Goal: Task Accomplishment & Management: Complete application form

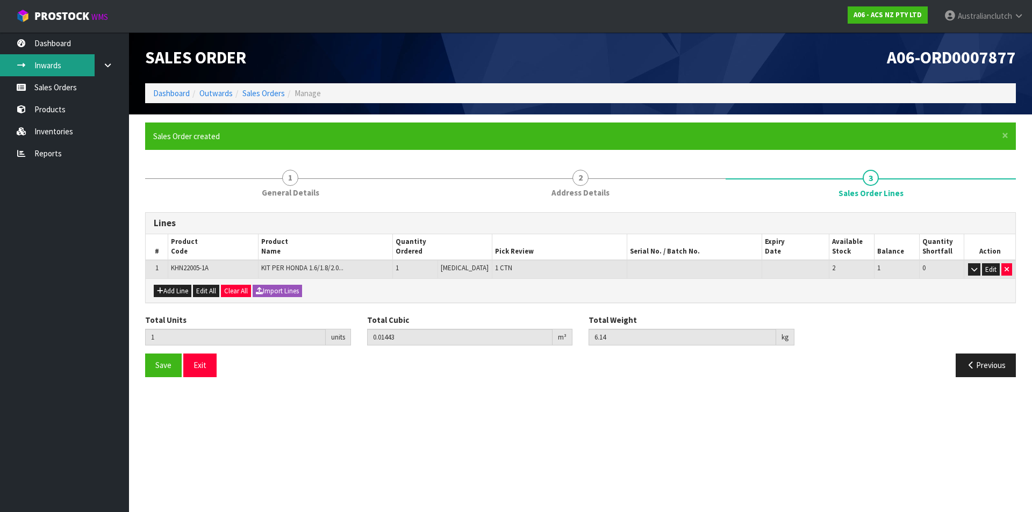
click at [62, 76] on link "Inwards" at bounding box center [64, 65] width 129 height 22
click at [64, 82] on link "Sales Orders" at bounding box center [64, 87] width 129 height 22
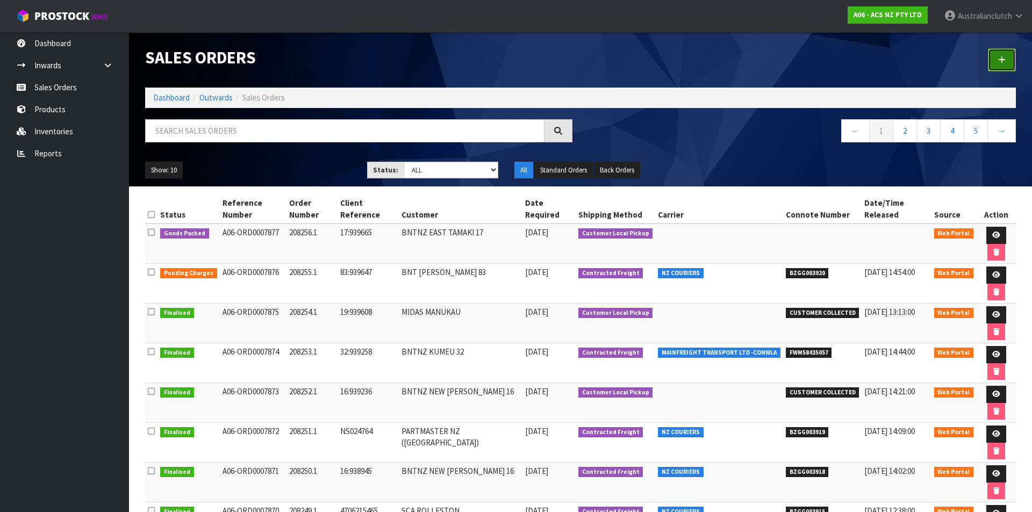
click at [994, 58] on link at bounding box center [1002, 59] width 28 height 23
click at [1010, 63] on link at bounding box center [1002, 59] width 28 height 23
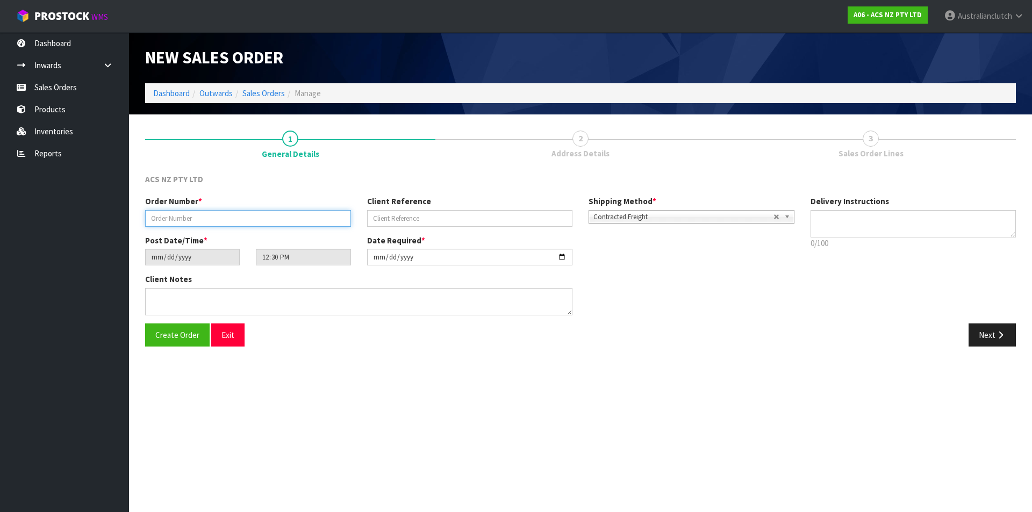
click at [205, 223] on input "text" at bounding box center [248, 218] width 206 height 17
paste input "208257.1"
type input "208257.1"
click at [400, 203] on label "Client Reference" at bounding box center [399, 201] width 64 height 11
click at [409, 228] on div "Order Number * 208257.1 Client Reference Shipping Method * Pickup Contracted Fr…" at bounding box center [469, 215] width 665 height 39
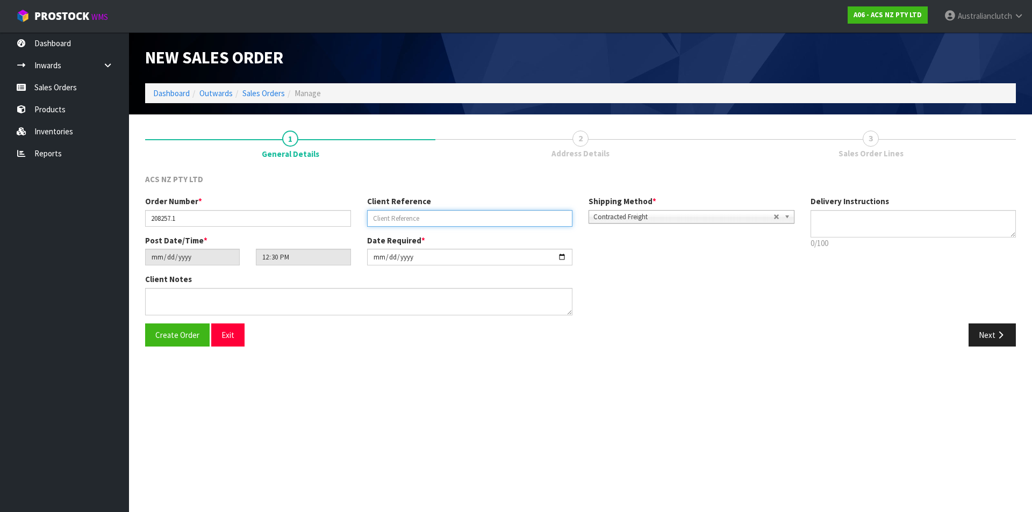
click at [391, 213] on input "text" at bounding box center [470, 218] width 206 height 17
paste input "S021170436"
type input "S021170436"
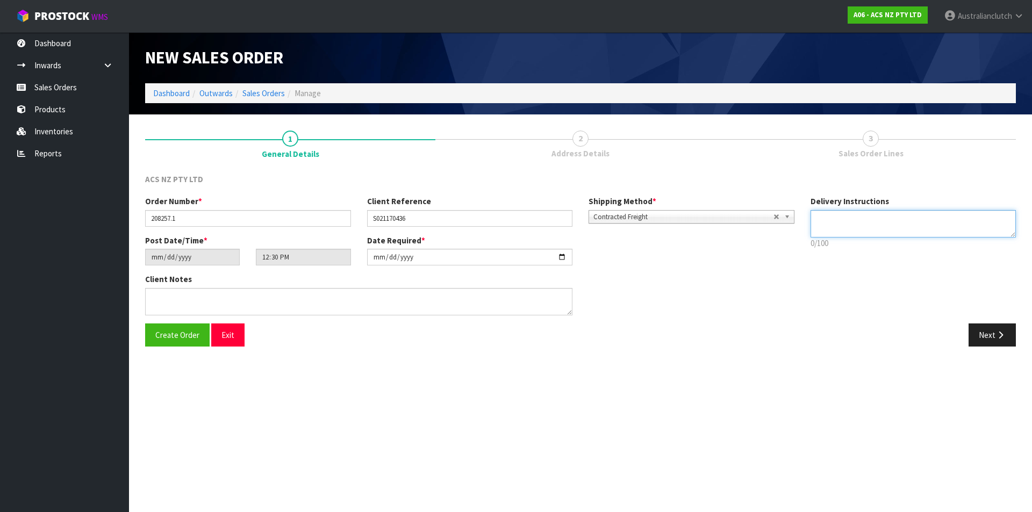
click at [830, 236] on textarea at bounding box center [913, 223] width 206 height 27
type textarea "NZC PLEASE"
drag, startPoint x: 974, startPoint y: 334, endPoint x: 605, endPoint y: 245, distance: 379.8
click at [973, 334] on button "Next" at bounding box center [991, 335] width 47 height 23
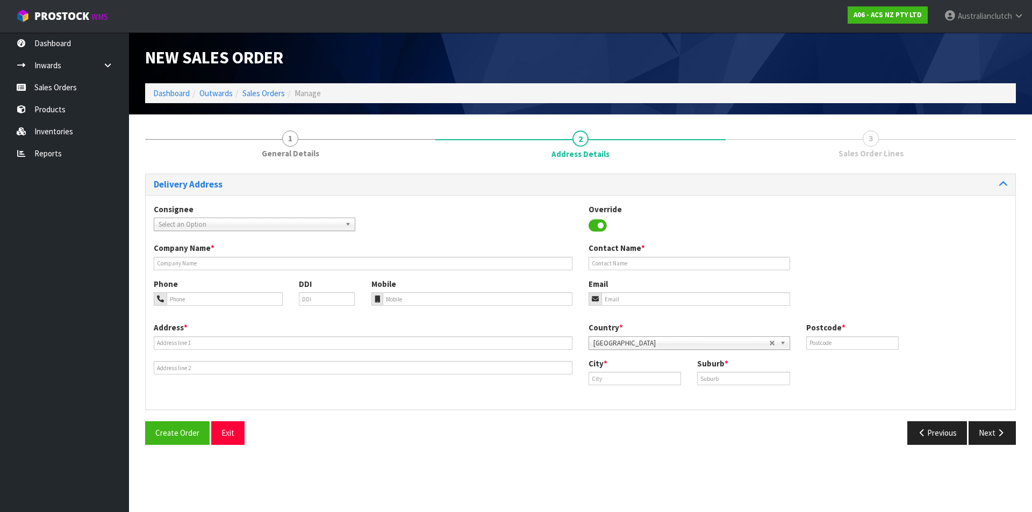
click at [205, 222] on span "Select an Option" at bounding box center [250, 224] width 182 height 13
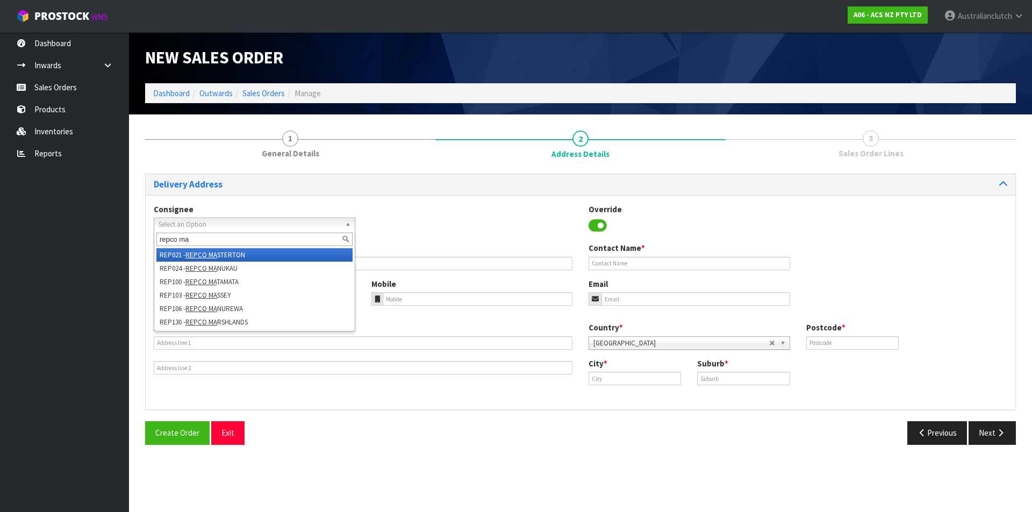
type input "repco ma"
click at [246, 254] on li "REP021 - REPCO MA STERTON" at bounding box center [254, 254] width 196 height 13
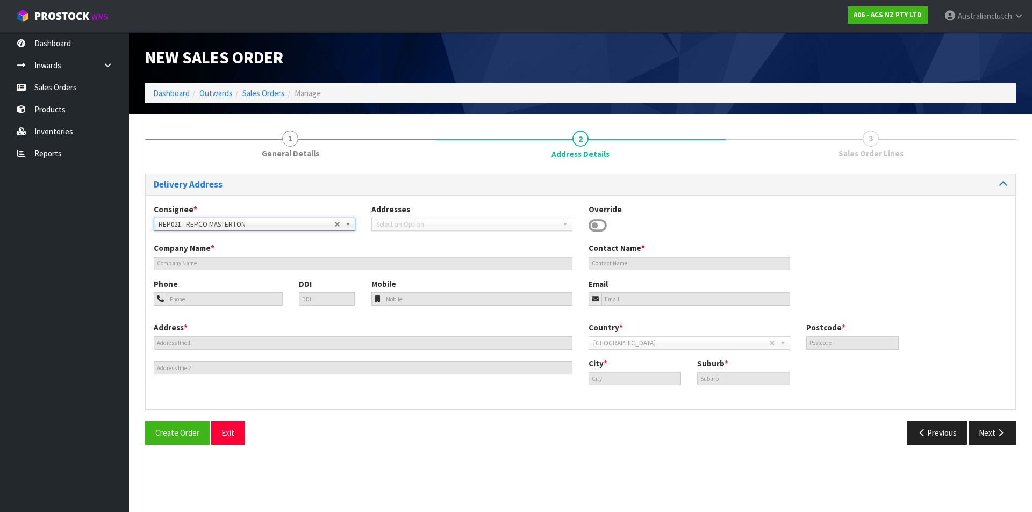
type input "REPCO MASTERTON"
type input "[PERSON_NAME]"
type input "06 3708194"
type input "[EMAIL_ADDRESS][DOMAIN_NAME]"
type input "[STREET_ADDRESS][PERSON_NAME]"
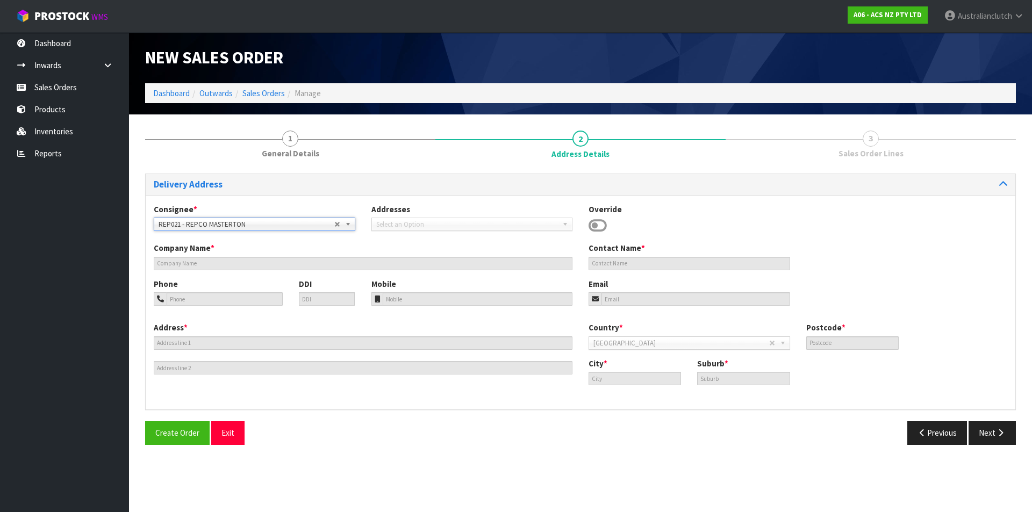
type input "5810"
type input "MASTERTON"
click at [985, 432] on button "Next" at bounding box center [991, 432] width 47 height 23
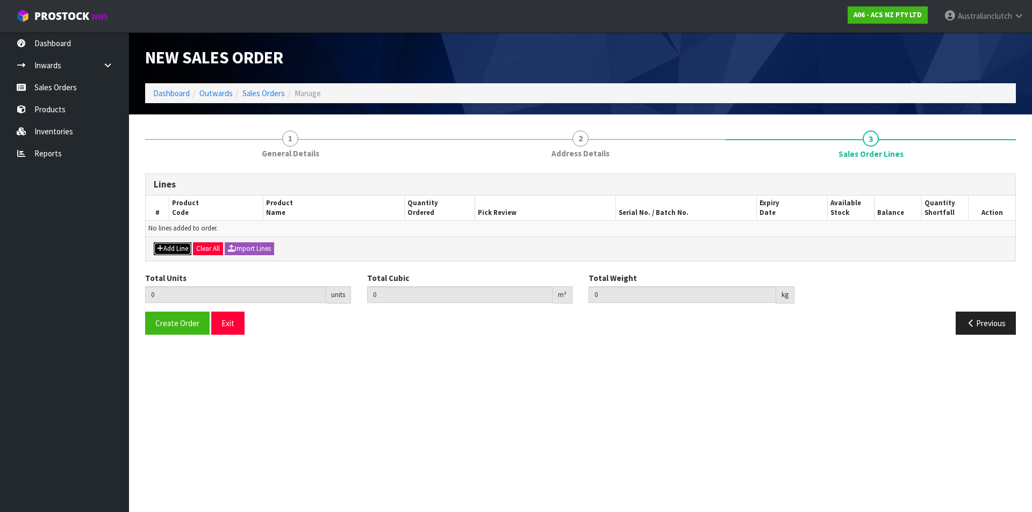
click at [184, 248] on button "Add Line" at bounding box center [173, 248] width 38 height 13
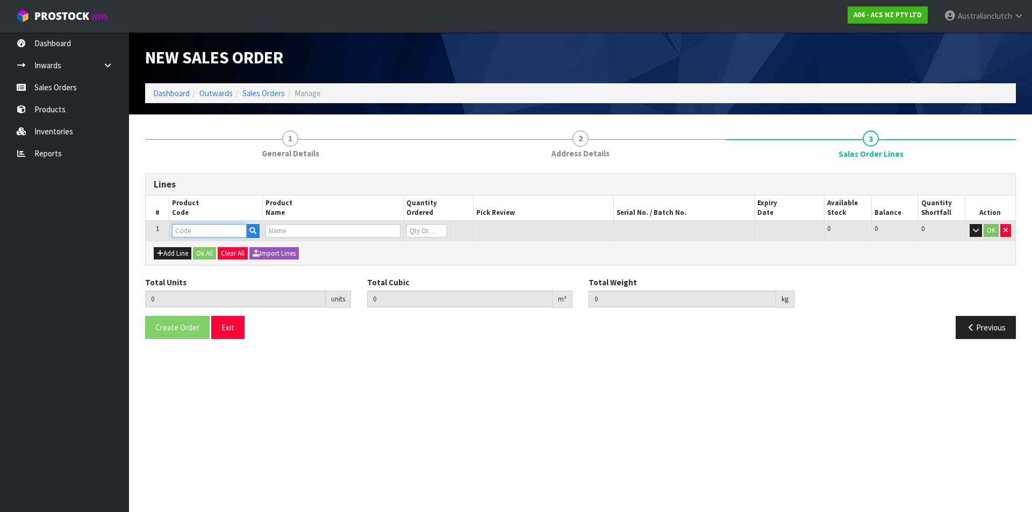
click at [197, 232] on input "text" at bounding box center [209, 230] width 75 height 13
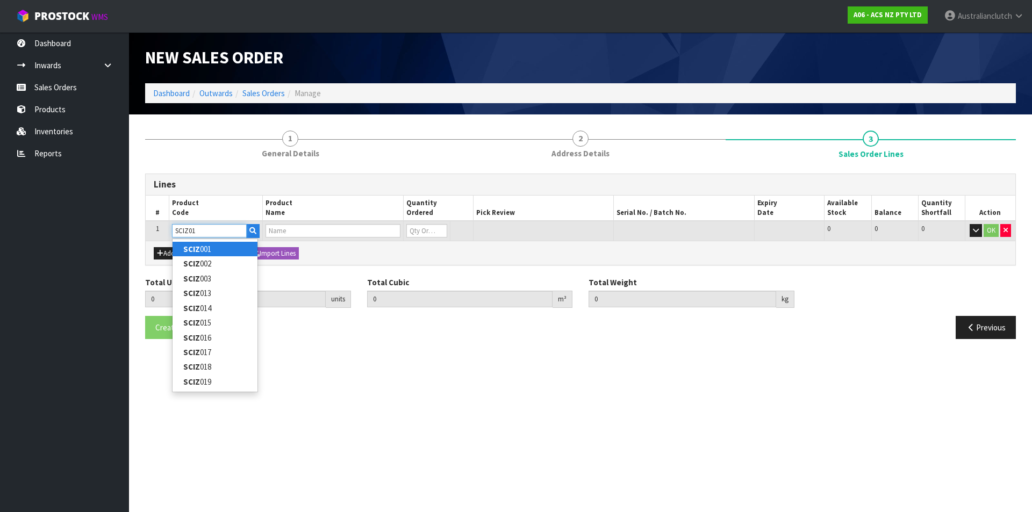
type input "SCIZ013"
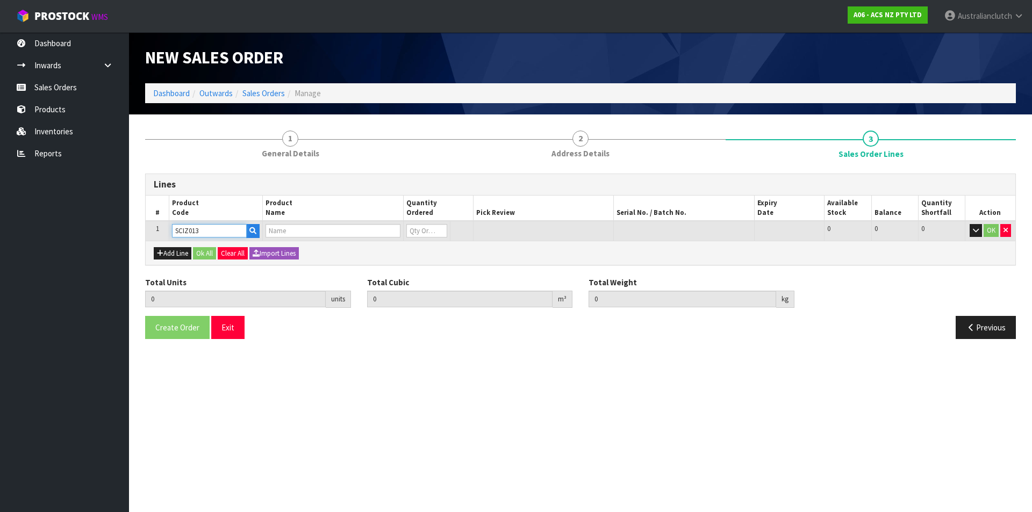
type input "0.000000"
type input "0.000"
type input "CLUTCH S/CYL ISUZU 20.64MM (13/16")"
type input "0"
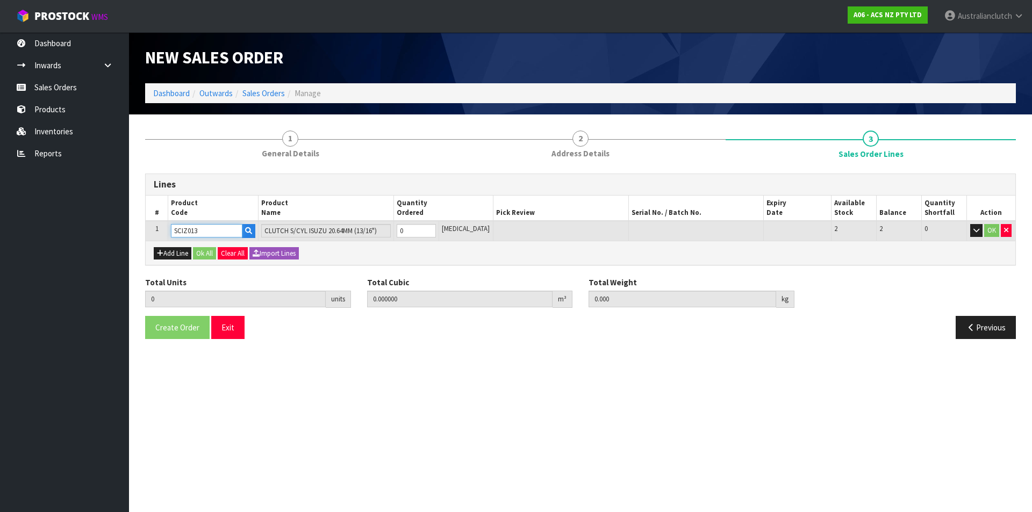
type input "SCIZ013"
type input "1"
type input "0.001008"
type input "0.55"
type input "1"
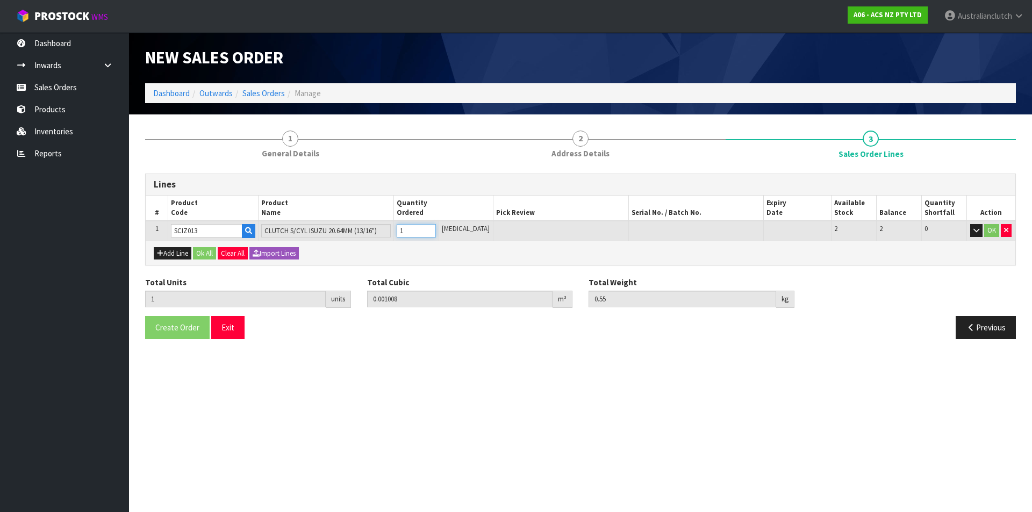
click at [436, 229] on input "1" at bounding box center [416, 230] width 39 height 13
click at [995, 232] on button "OK" at bounding box center [991, 230] width 15 height 13
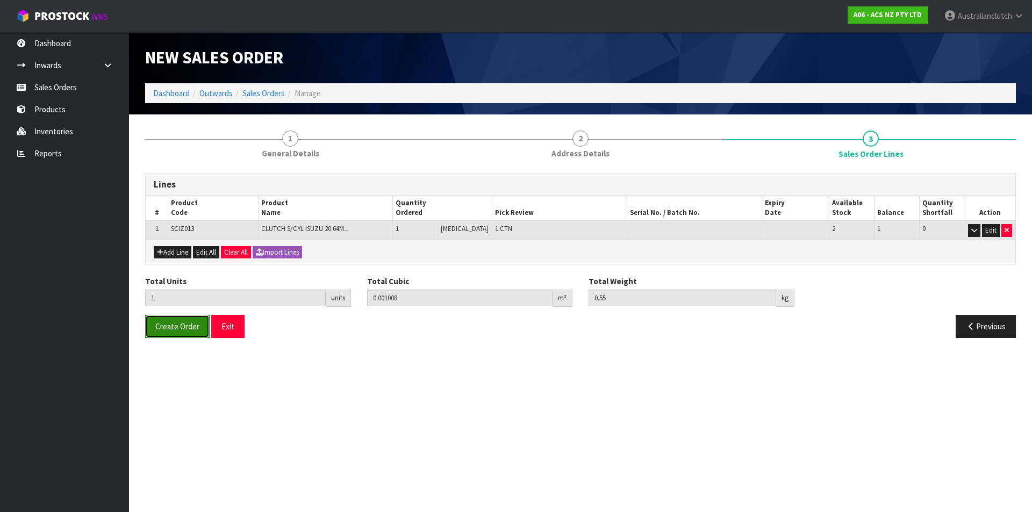
click at [194, 322] on span "Create Order" at bounding box center [177, 326] width 44 height 10
